Goal: Information Seeking & Learning: Find contact information

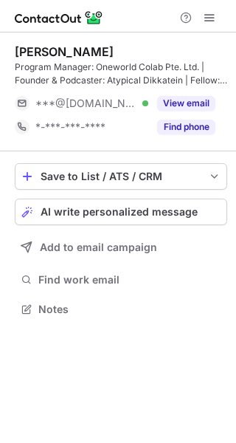
scroll to position [299, 236]
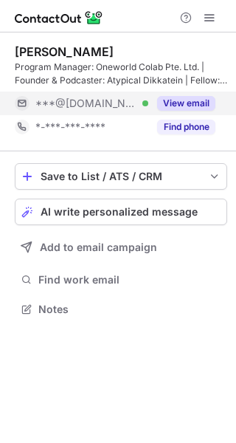
click at [169, 104] on button "View email" at bounding box center [186, 103] width 58 height 15
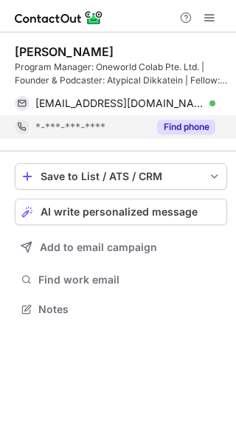
click at [181, 120] on button "Find phone" at bounding box center [186, 127] width 58 height 15
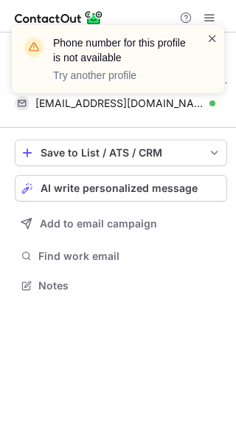
click at [214, 41] on span at bounding box center [213, 38] width 12 height 15
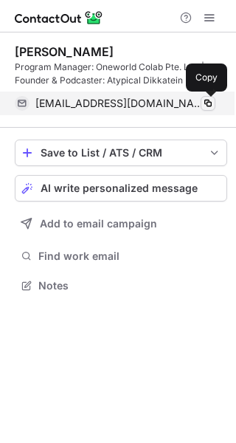
click at [211, 103] on span at bounding box center [208, 104] width 12 height 12
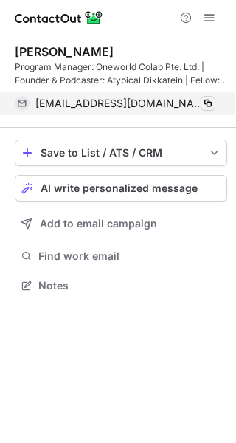
click at [211, 103] on span at bounding box center [208, 104] width 12 height 12
